Goal: Information Seeking & Learning: Learn about a topic

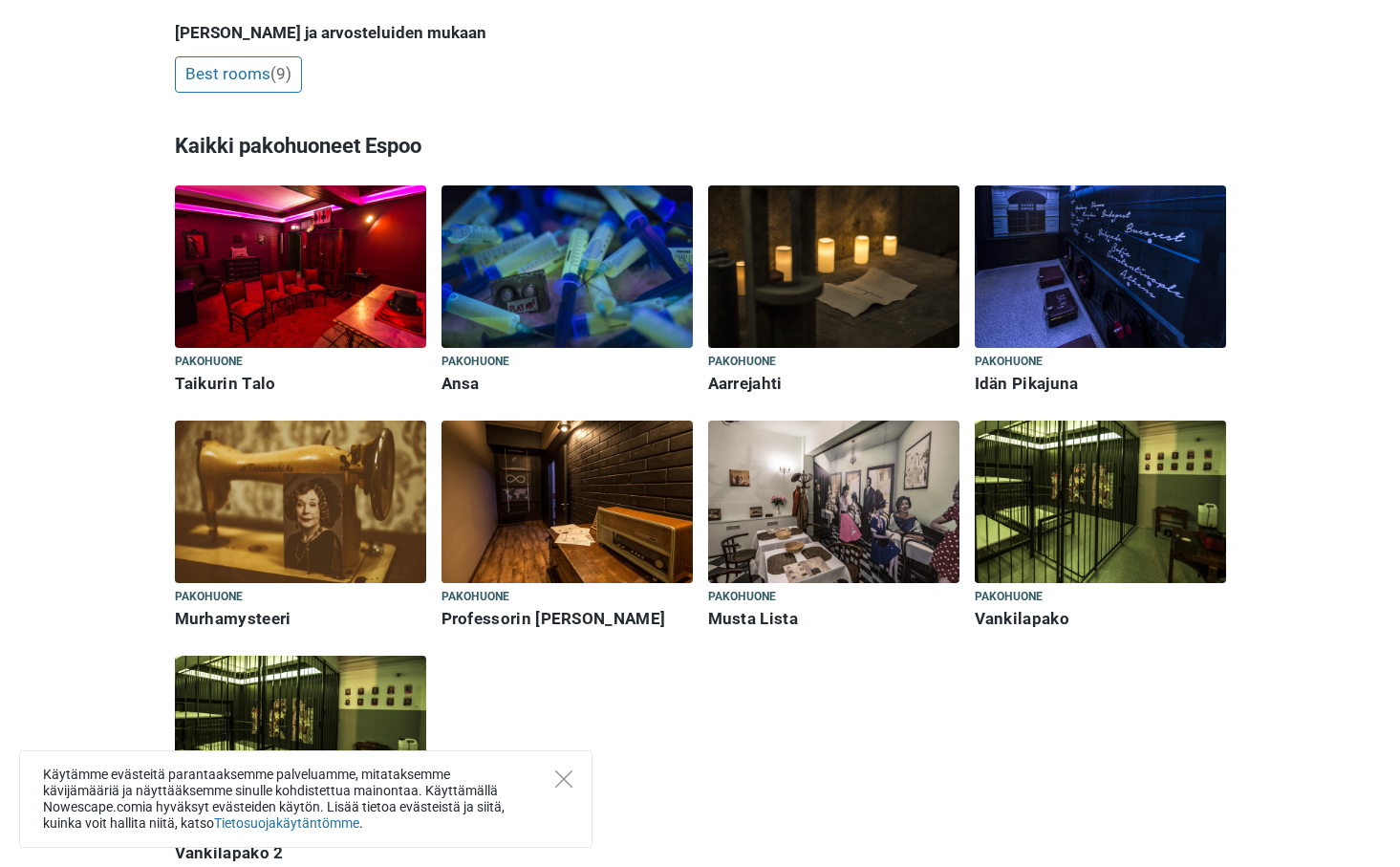
scroll to position [574, 0]
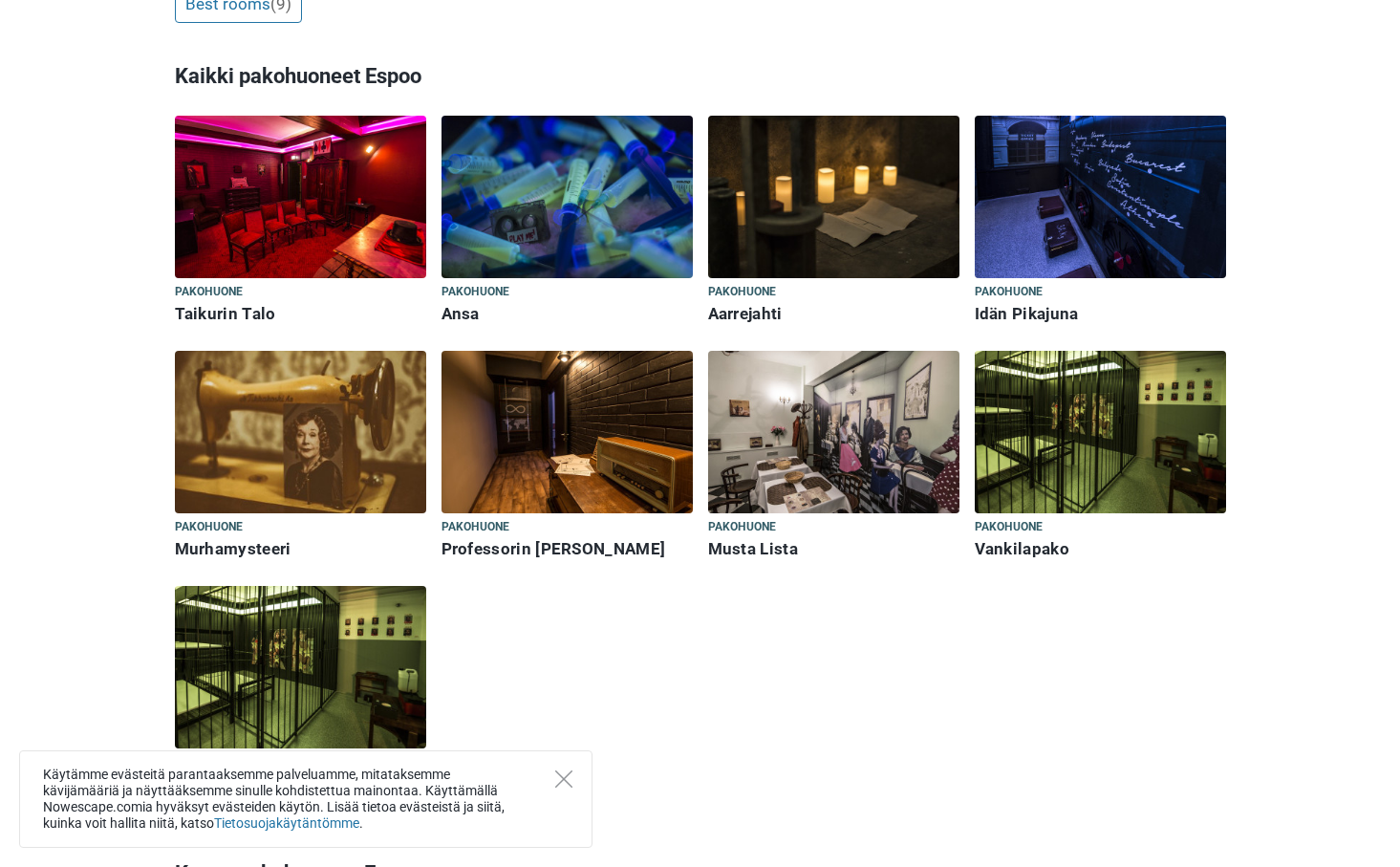
click at [215, 547] on h6 "Murhamysteeri" at bounding box center [300, 549] width 251 height 20
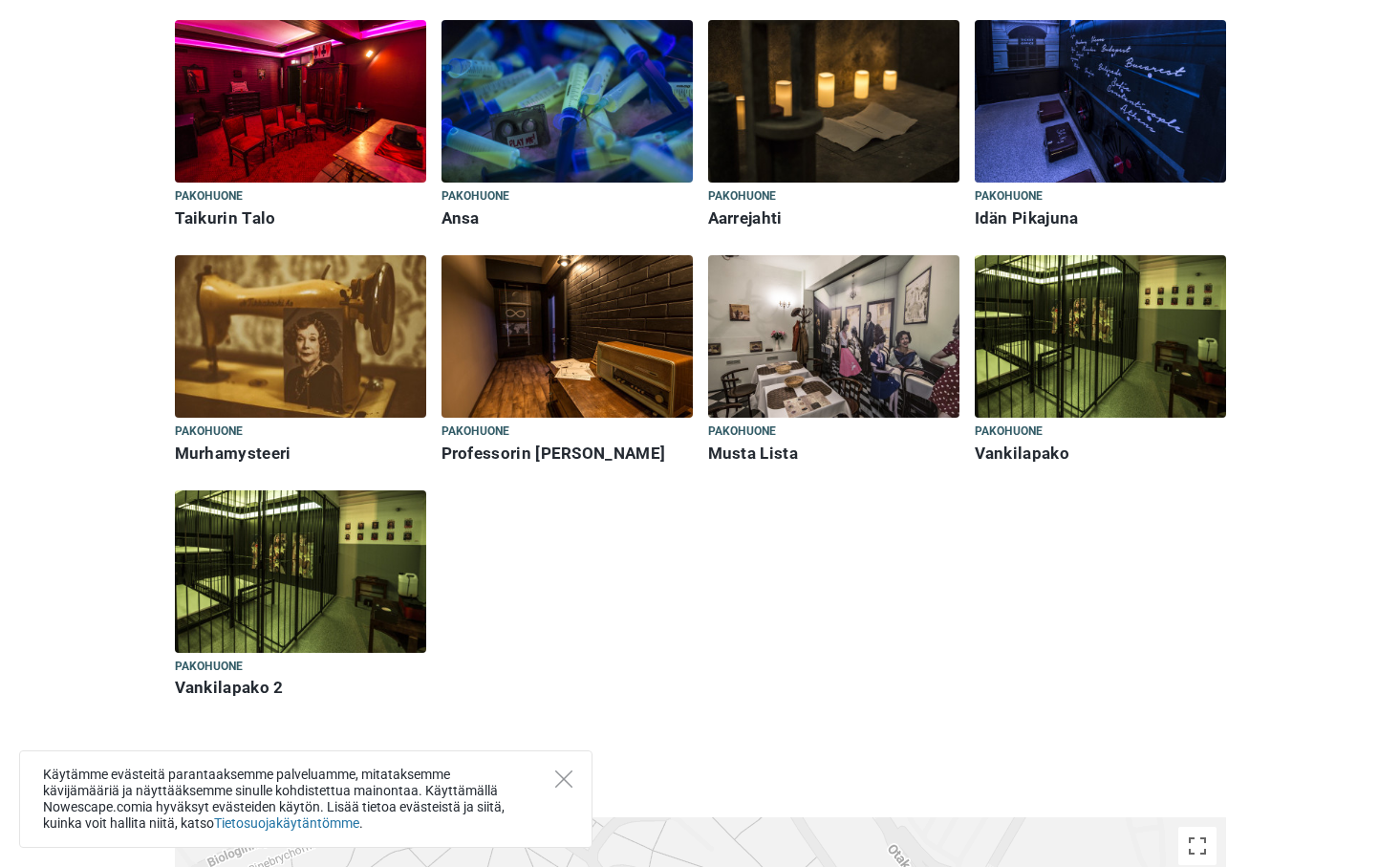
click at [1008, 446] on h6 "Vankilapako" at bounding box center [1100, 453] width 251 height 20
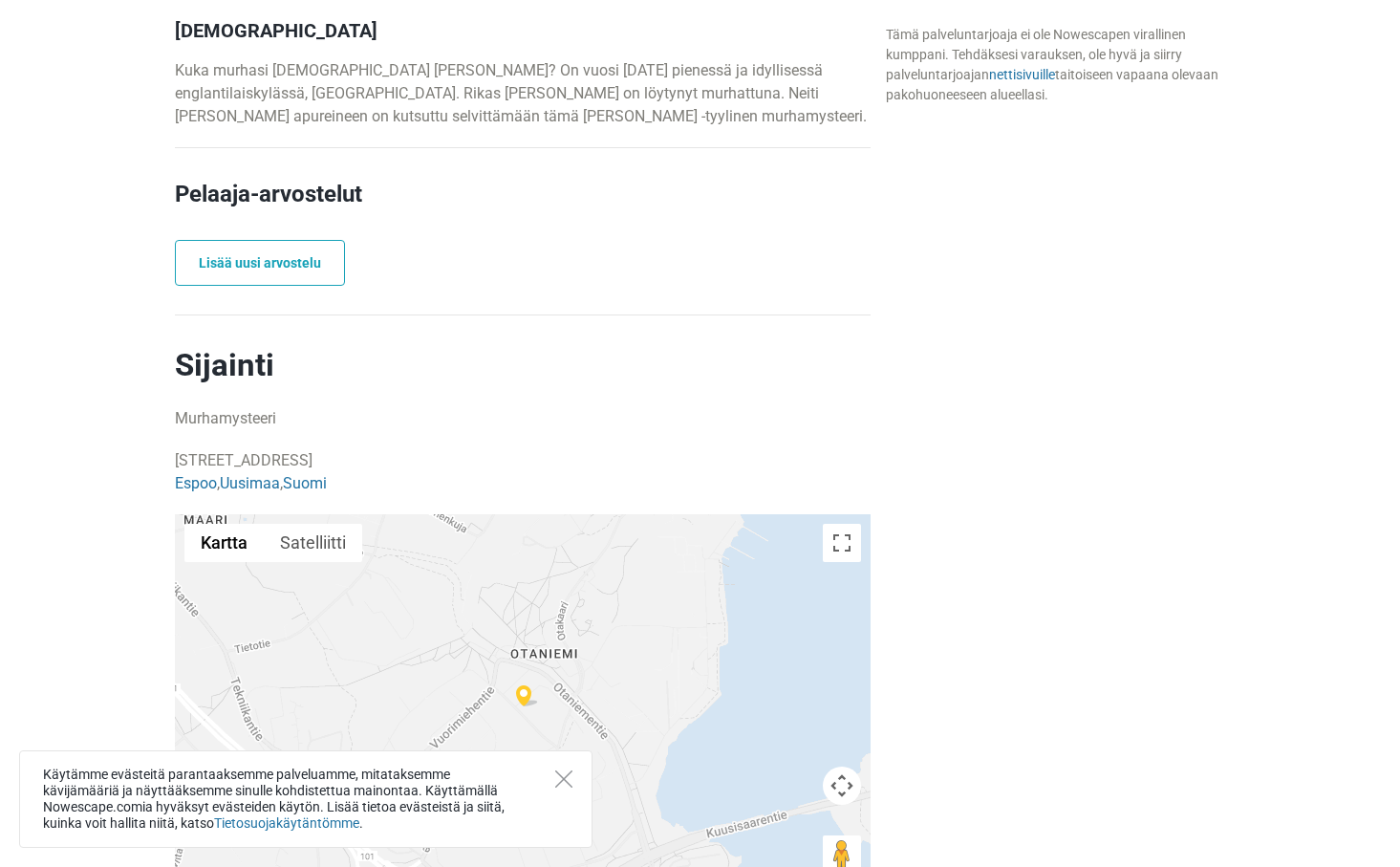
scroll to position [955, 0]
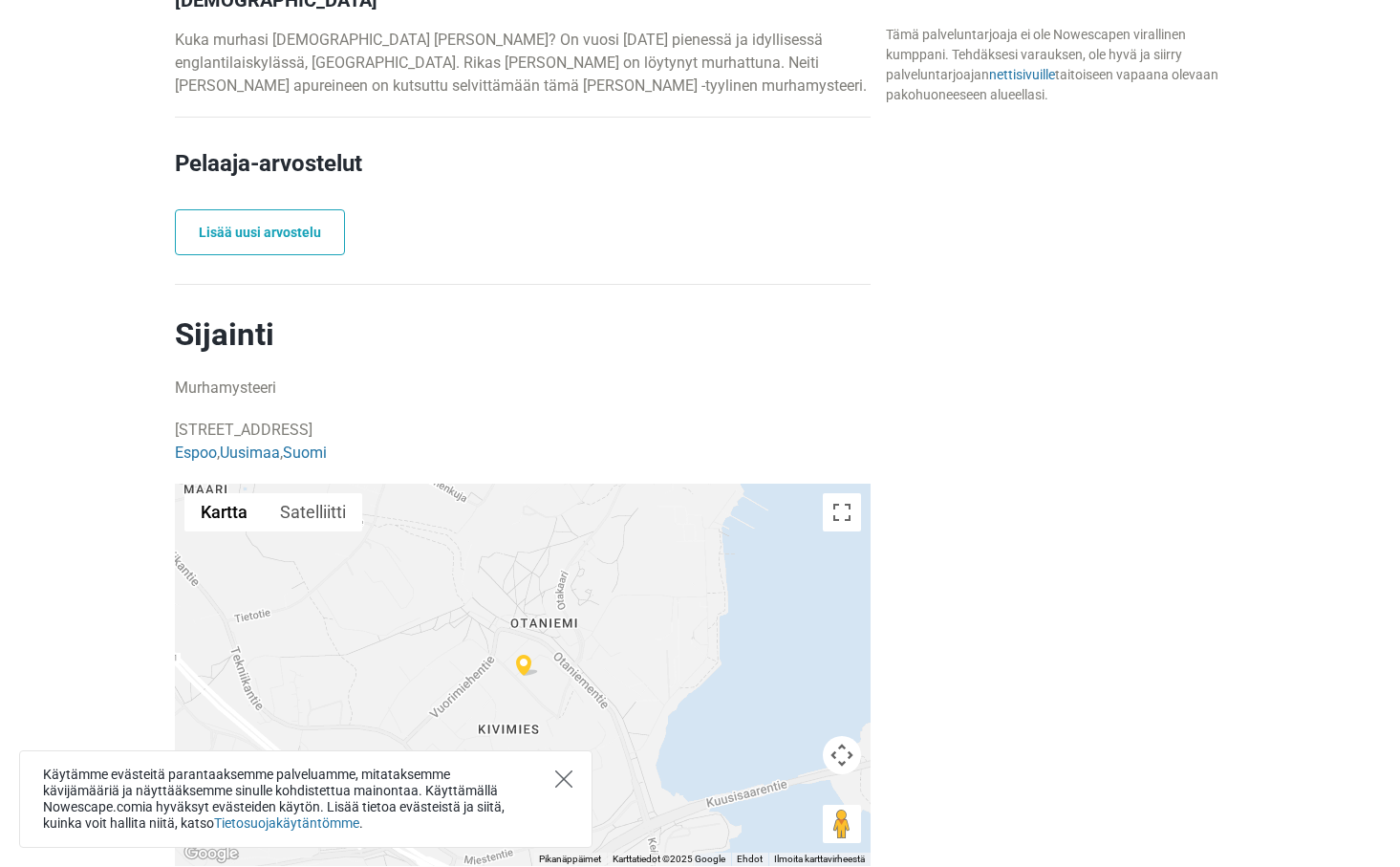
click at [568, 784] on icon "Close" at bounding box center [564, 779] width 17 height 17
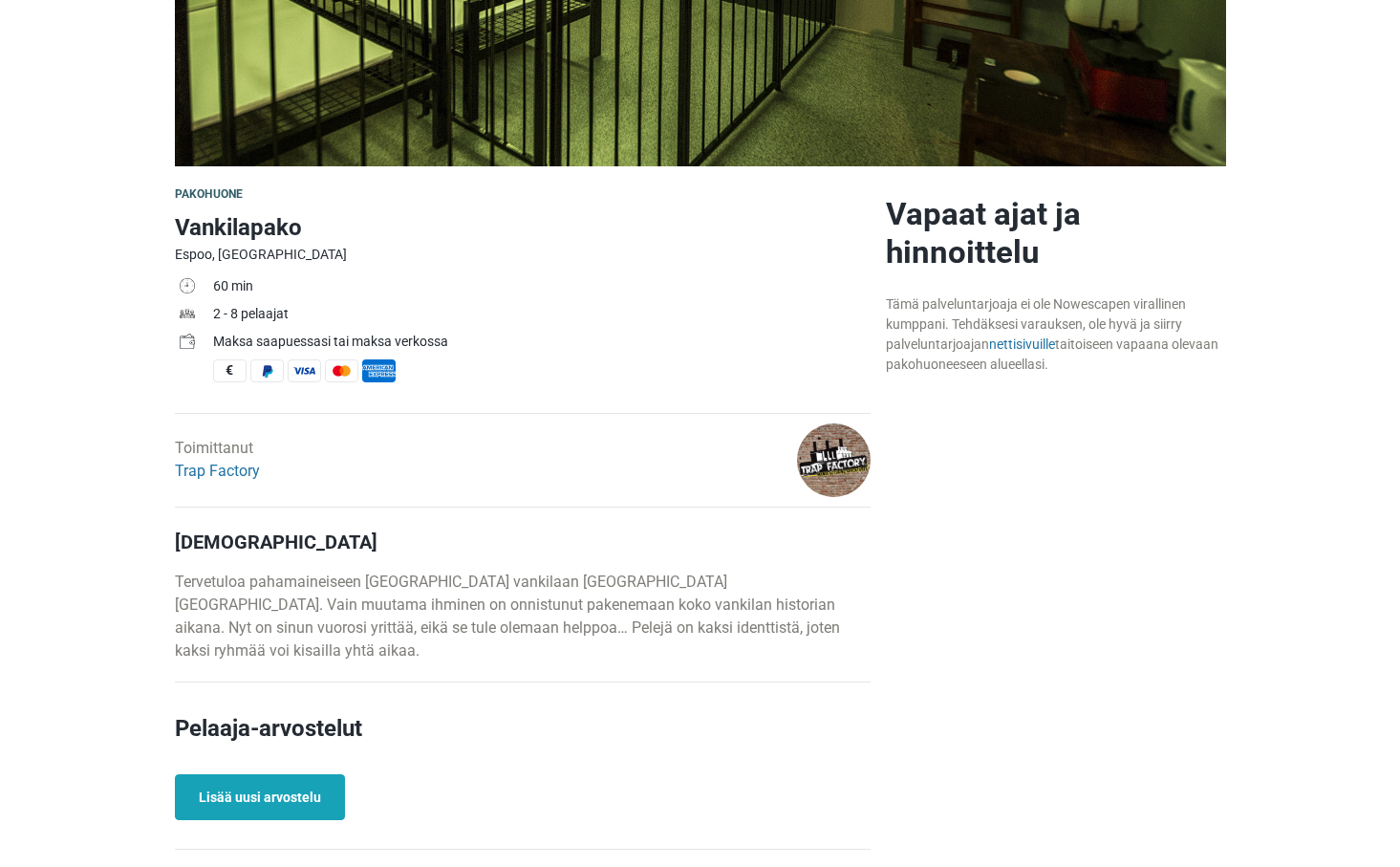
scroll to position [383, 0]
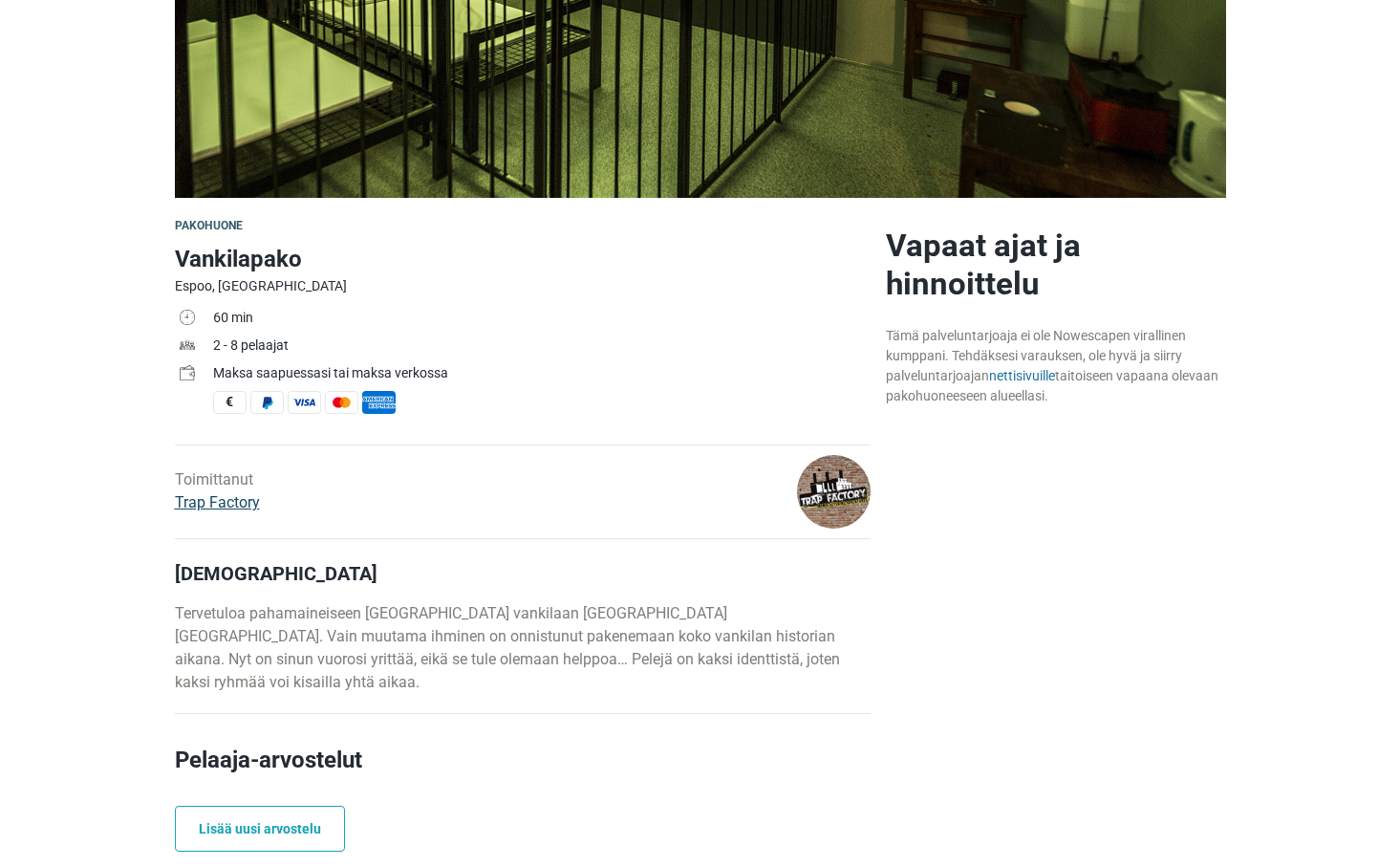
click at [214, 499] on link "Trap Factory" at bounding box center [217, 502] width 85 height 18
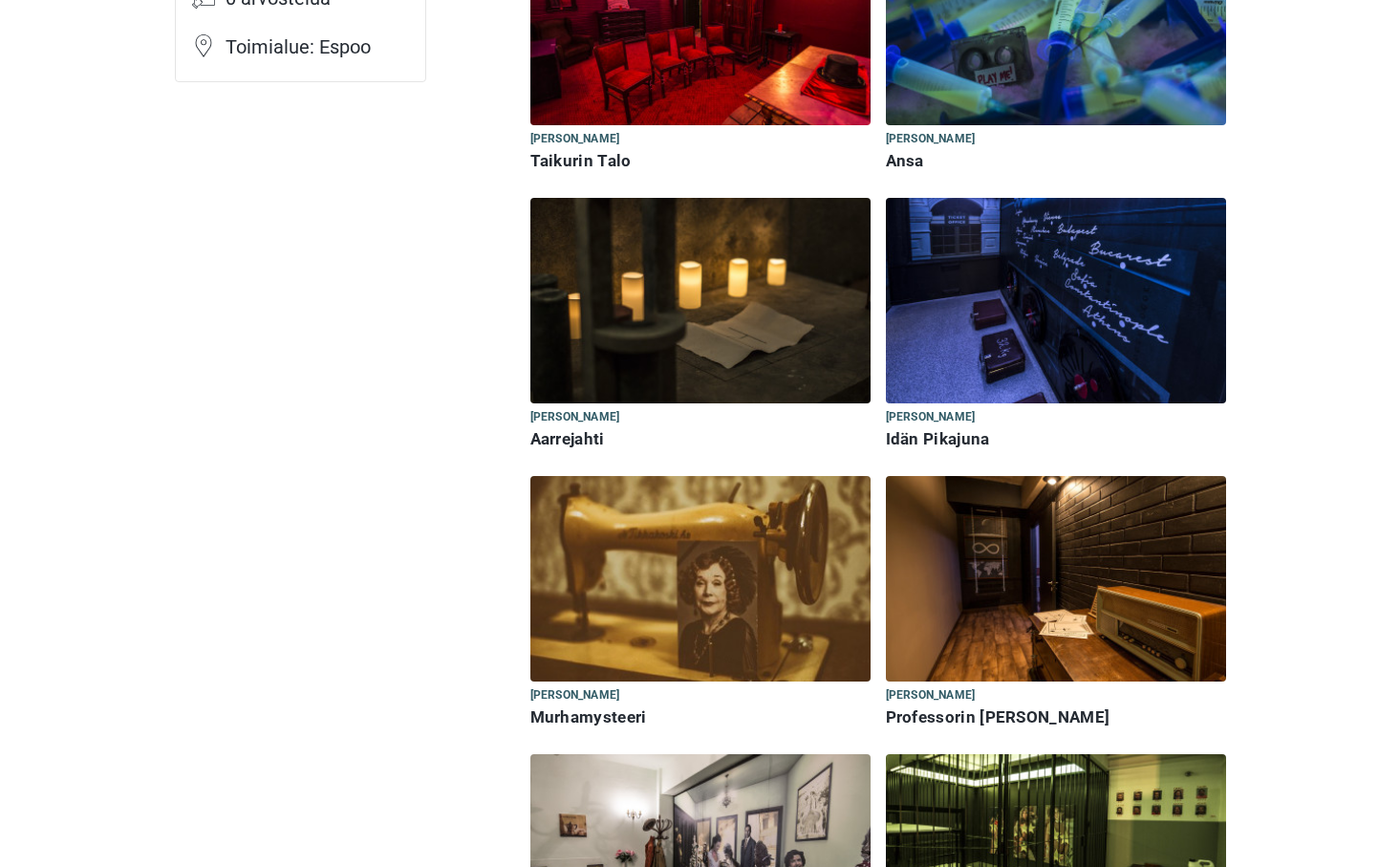
scroll to position [287, 0]
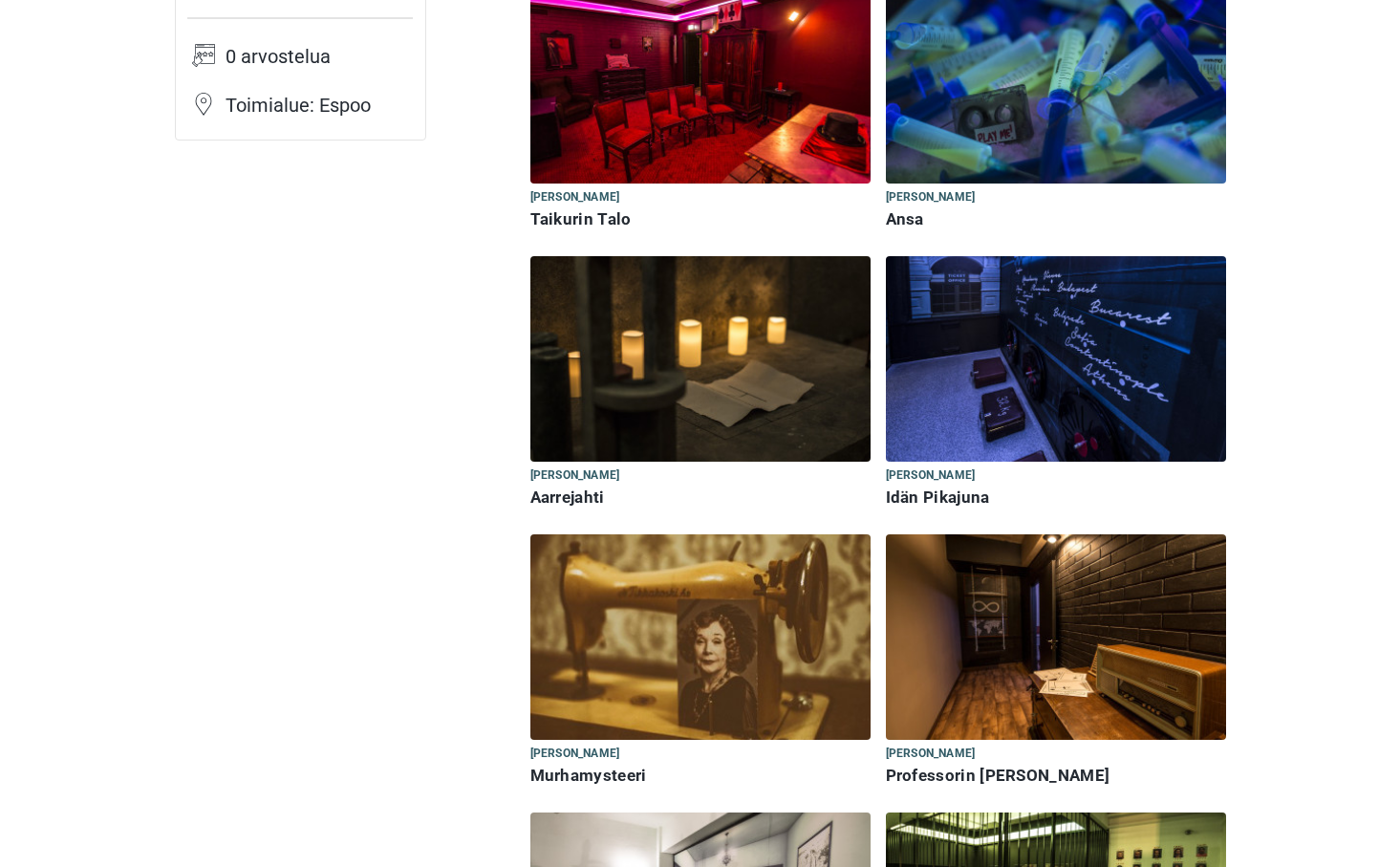
click at [1046, 428] on img at bounding box center [1056, 359] width 340 height 205
